Goal: Go to known website: Go to known website

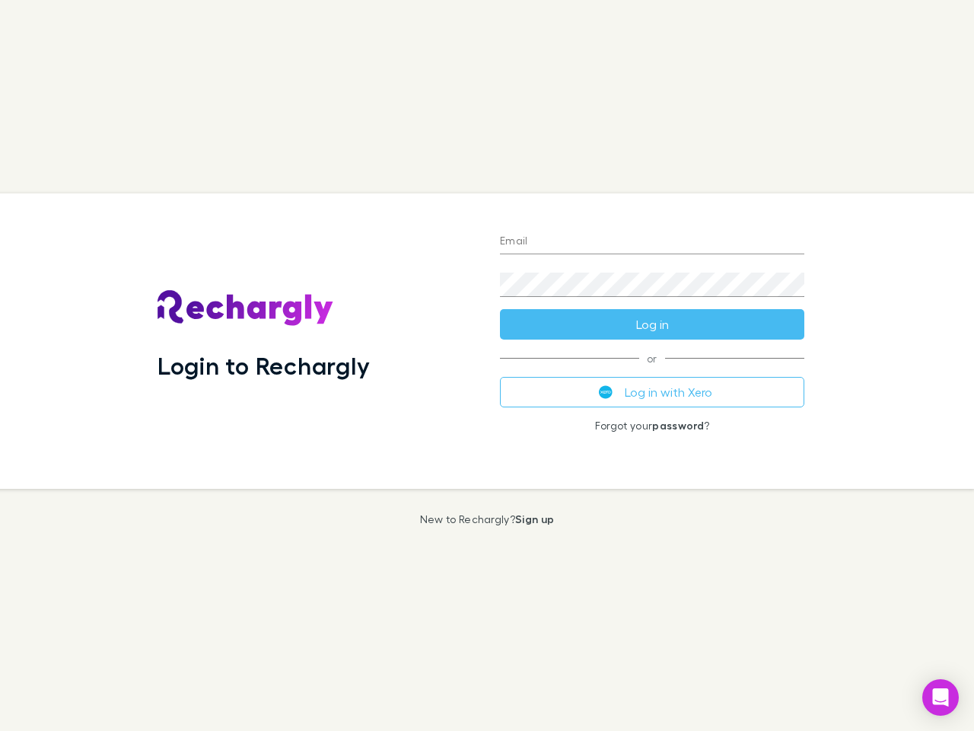
click at [487, 365] on div "Login to Rechargly" at bounding box center [316, 340] width 342 height 295
click at [652, 242] on input "Email" at bounding box center [652, 242] width 304 height 24
click at [652, 324] on button "Log in" at bounding box center [652, 324] width 304 height 30
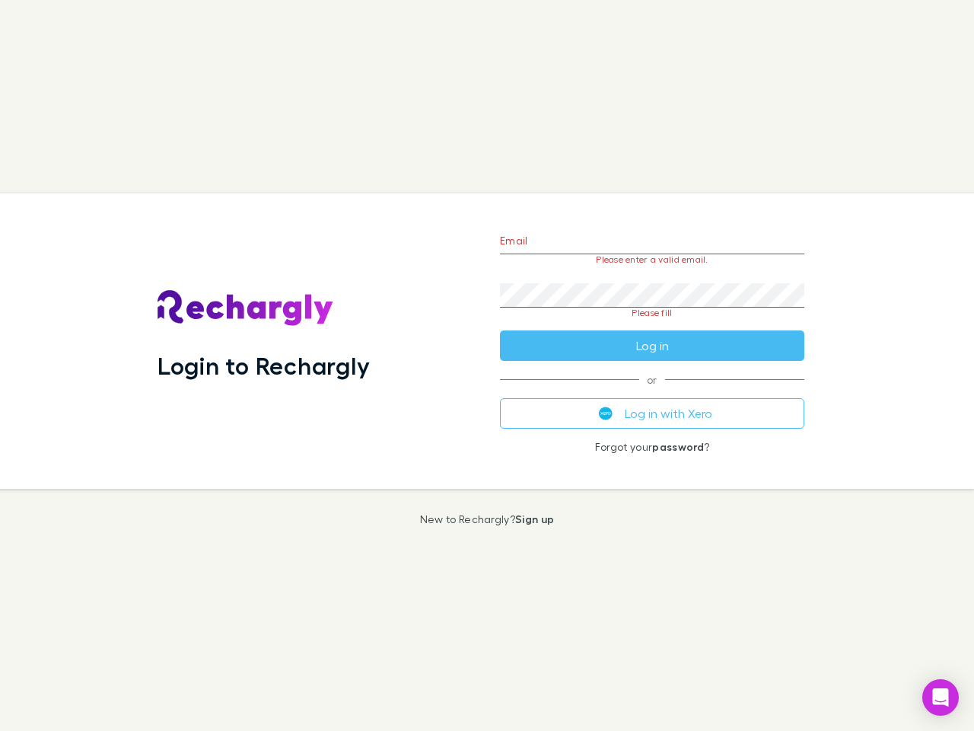
click at [652, 392] on div "Email Please enter a valid email. Password Please fill Log in or Log in with Xe…" at bounding box center [652, 340] width 329 height 295
click at [941, 697] on icon "Open Intercom Messenger" at bounding box center [941, 697] width 16 height 18
